Goal: Information Seeking & Learning: Learn about a topic

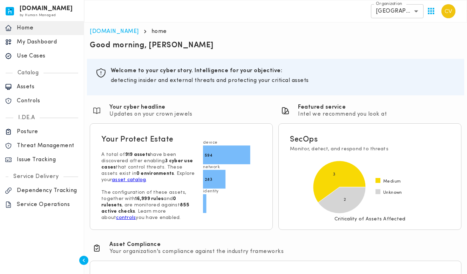
click at [29, 57] on p "Use Cases" at bounding box center [48, 56] width 62 height 7
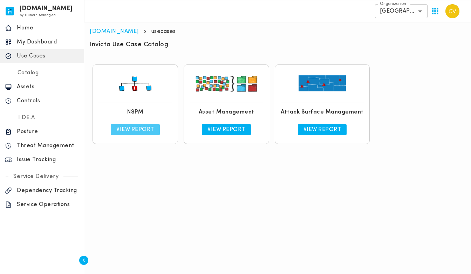
click at [139, 128] on p "View Report" at bounding box center [135, 129] width 38 height 7
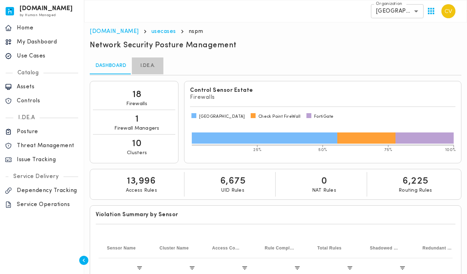
click at [144, 65] on link "I.DE.A." at bounding box center [148, 65] width 32 height 17
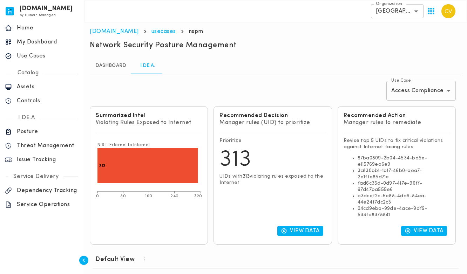
scroll to position [232, 0]
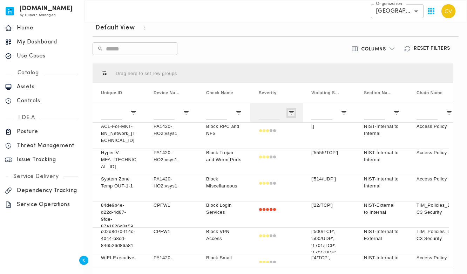
click at [293, 114] on span "Open Filter Menu" at bounding box center [291, 113] width 6 height 6
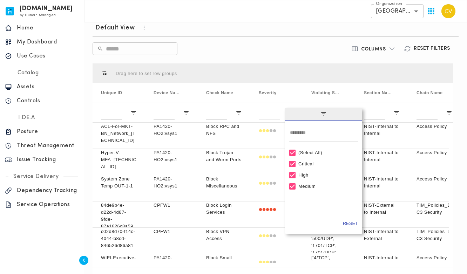
click at [305, 154] on div "(Select All)" at bounding box center [326, 152] width 57 height 5
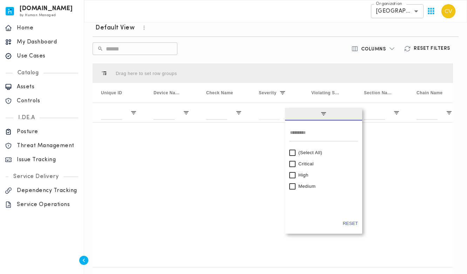
click at [302, 164] on div "Critical" at bounding box center [326, 163] width 57 height 5
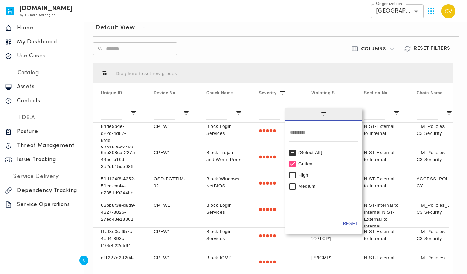
click at [298, 48] on div "​ ​" at bounding box center [213, 48] width 242 height 13
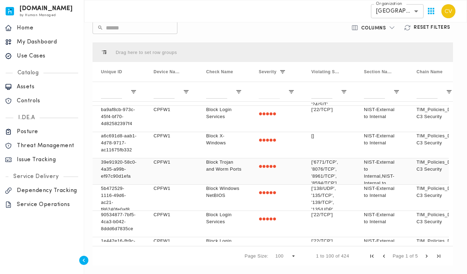
scroll to position [0, 0]
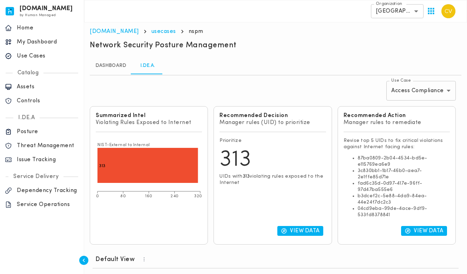
click at [426, 93] on body "invicta.io by Human Managed {"resourceSet":[{"resourceId":"invicta-io/web/nav-s…" at bounding box center [233, 263] width 467 height 527
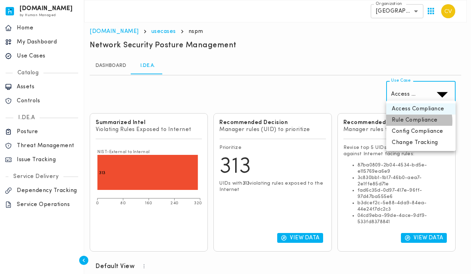
click at [412, 121] on li "Rule Compliance" at bounding box center [420, 120] width 69 height 11
type input "**********"
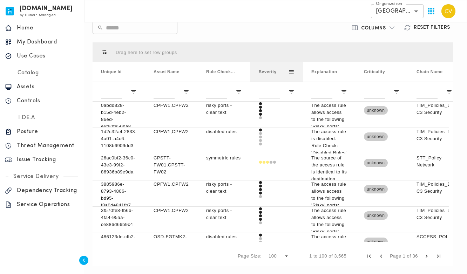
click at [293, 72] on span at bounding box center [291, 72] width 6 height 6
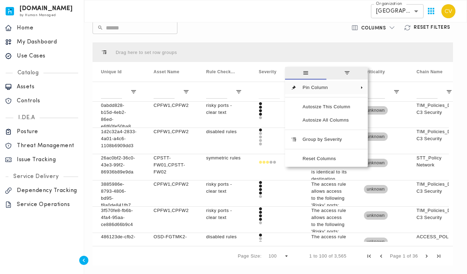
click at [303, 29] on div "​ ​" at bounding box center [213, 27] width 242 height 13
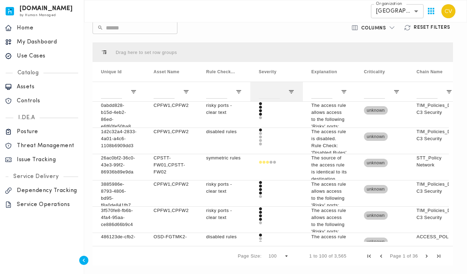
click at [290, 88] on div at bounding box center [276, 92] width 53 height 20
click at [292, 92] on span "Open Filter Menu" at bounding box center [291, 92] width 6 height 6
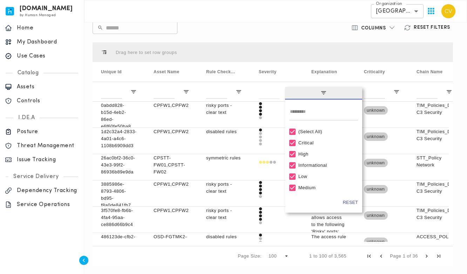
click at [305, 131] on div "(Select All)" at bounding box center [326, 131] width 57 height 5
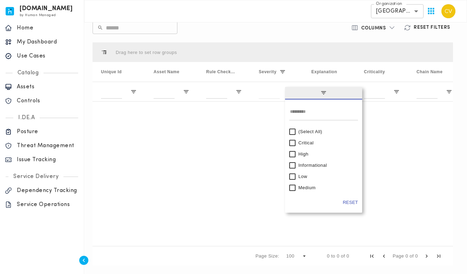
click at [301, 143] on div "Critical" at bounding box center [326, 142] width 57 height 5
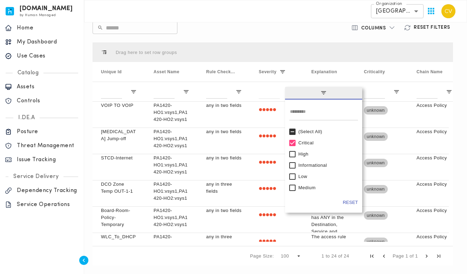
click at [298, 155] on div "High" at bounding box center [323, 154] width 69 height 11
click at [280, 37] on div "Default View ​ ​ Columns Reset Filters Press ENTER to sort. Press ALT DOWN to o…" at bounding box center [273, 133] width 366 height 271
